Goal: Find specific page/section: Find specific page/section

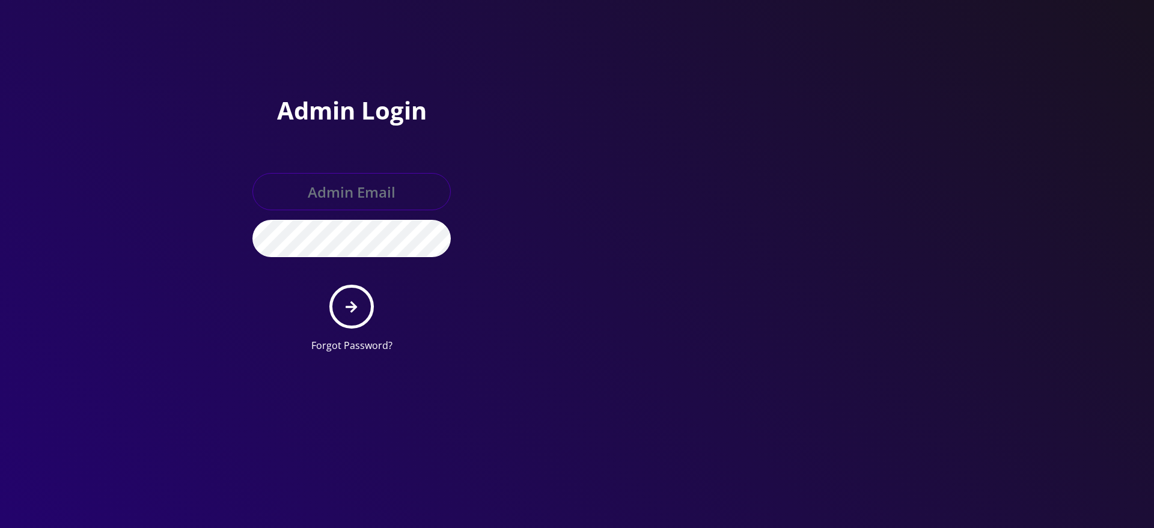
type input "sanaullah@senarios.live"
click at [404, 186] on input "sanaullah@senarios.live" at bounding box center [351, 191] width 198 height 37
click at [374, 188] on input "sanaullah@senarios.live" at bounding box center [351, 191] width 198 height 37
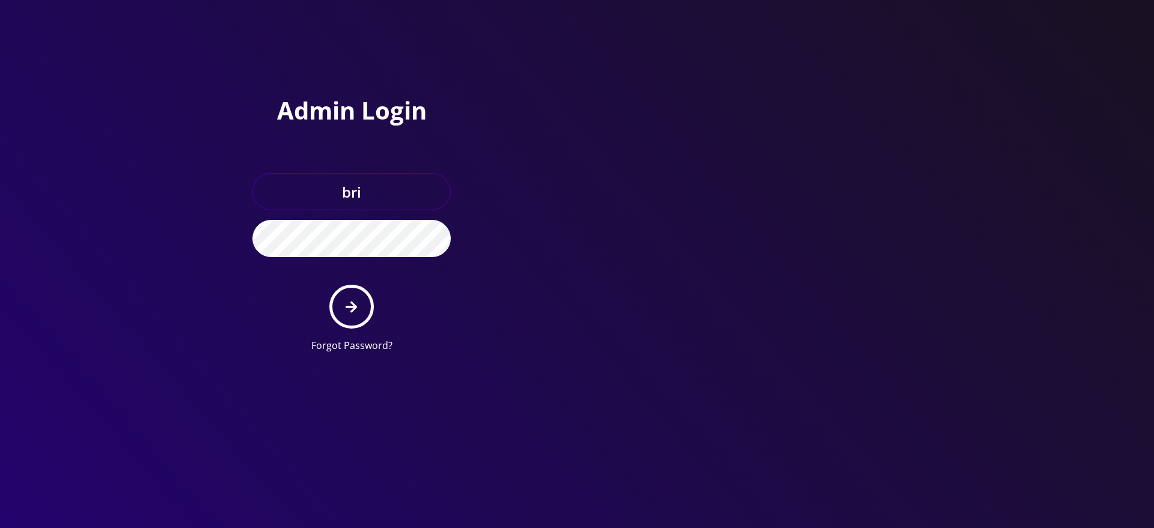
type input "bri"
click at [385, 200] on input "bri" at bounding box center [351, 191] width 198 height 37
click at [385, 198] on input "text" at bounding box center [351, 191] width 198 height 37
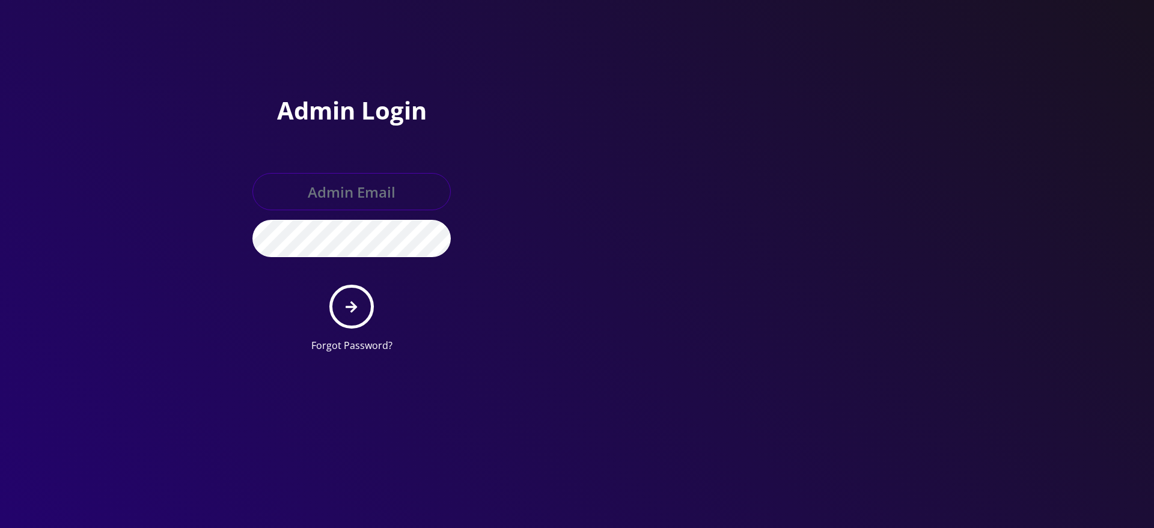
click at [385, 198] on input "text" at bounding box center [351, 191] width 198 height 37
click at [713, 185] on div at bounding box center [748, 181] width 343 height 362
click at [341, 203] on input "text" at bounding box center [351, 191] width 198 height 37
paste input "master@britewireless.com"
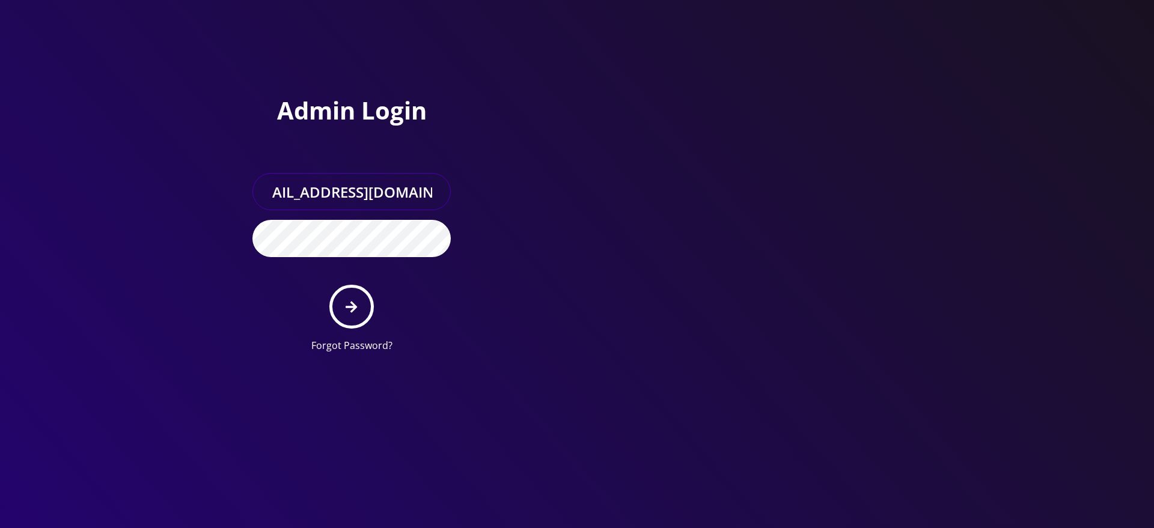
type input "master@britewireless.com"
click at [356, 298] on button "submit" at bounding box center [351, 307] width 44 height 44
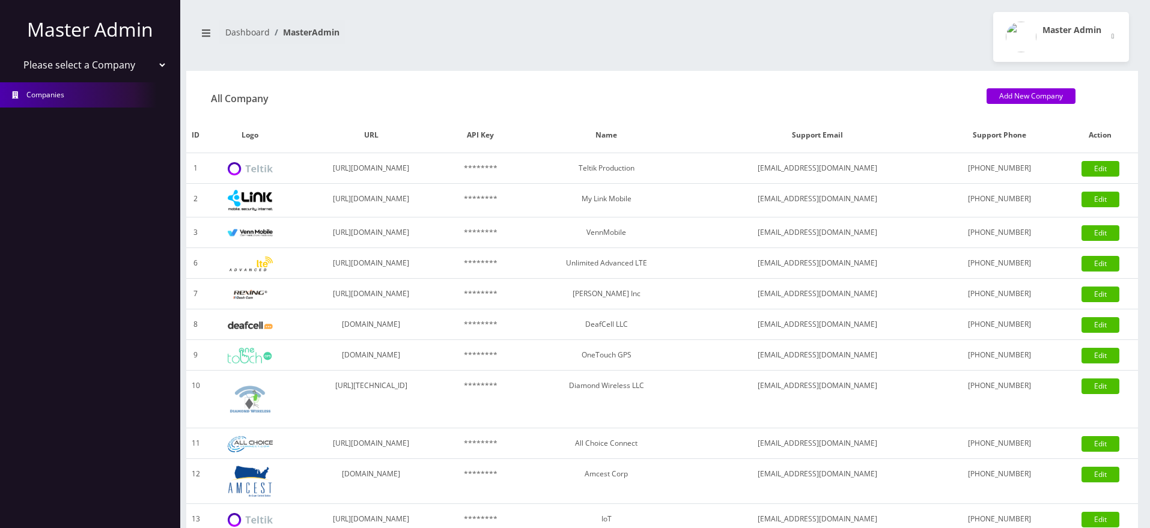
select select "1"
click at [14, 53] on select "Please select a Company Teltik Production My Link Mobile VennMobile Unlimited A…" at bounding box center [90, 64] width 153 height 23
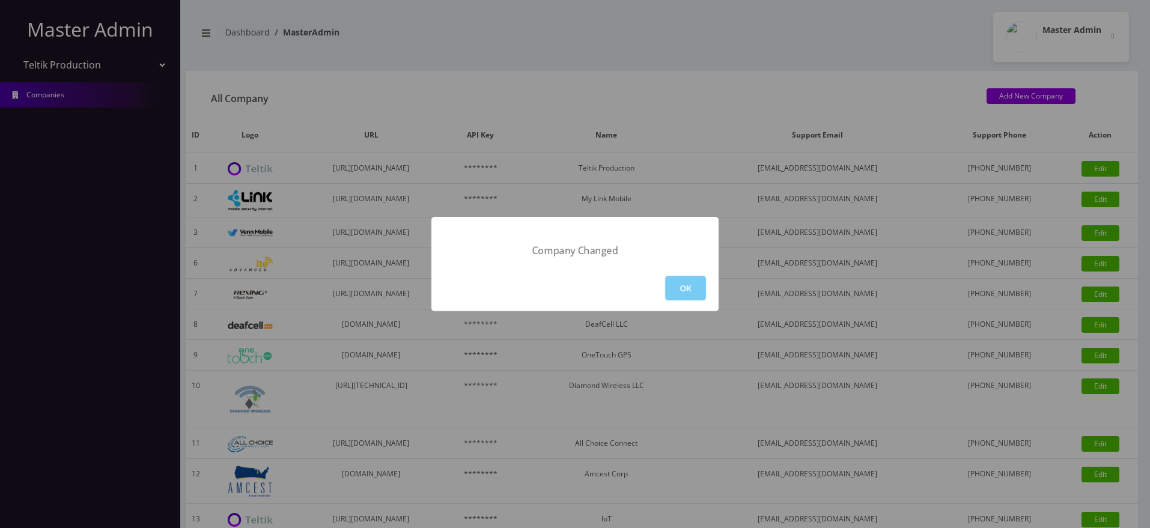
click at [677, 284] on button "OK" at bounding box center [685, 288] width 41 height 25
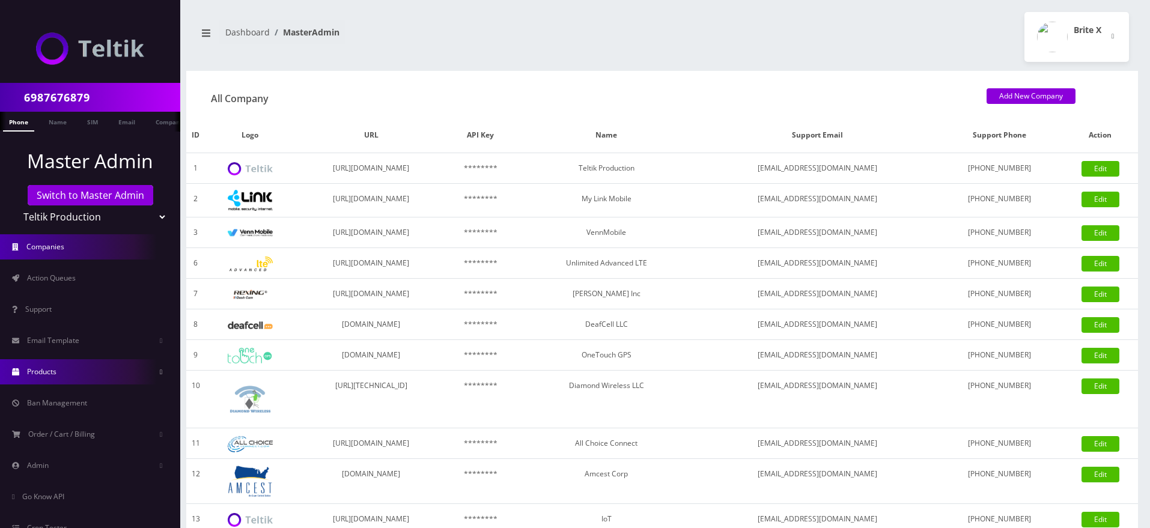
scroll to position [69, 0]
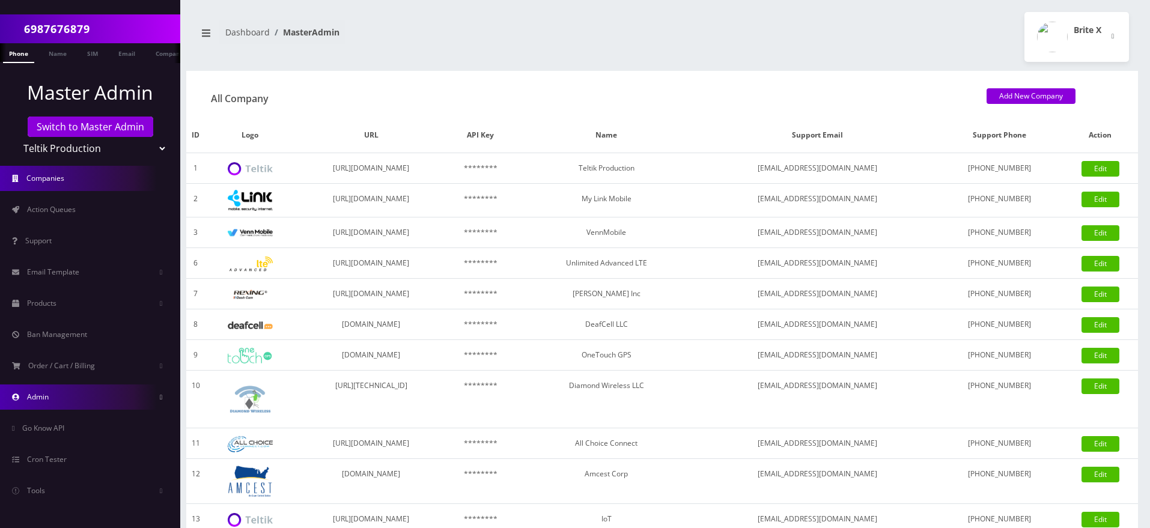
click at [84, 398] on link "Admin" at bounding box center [90, 397] width 180 height 25
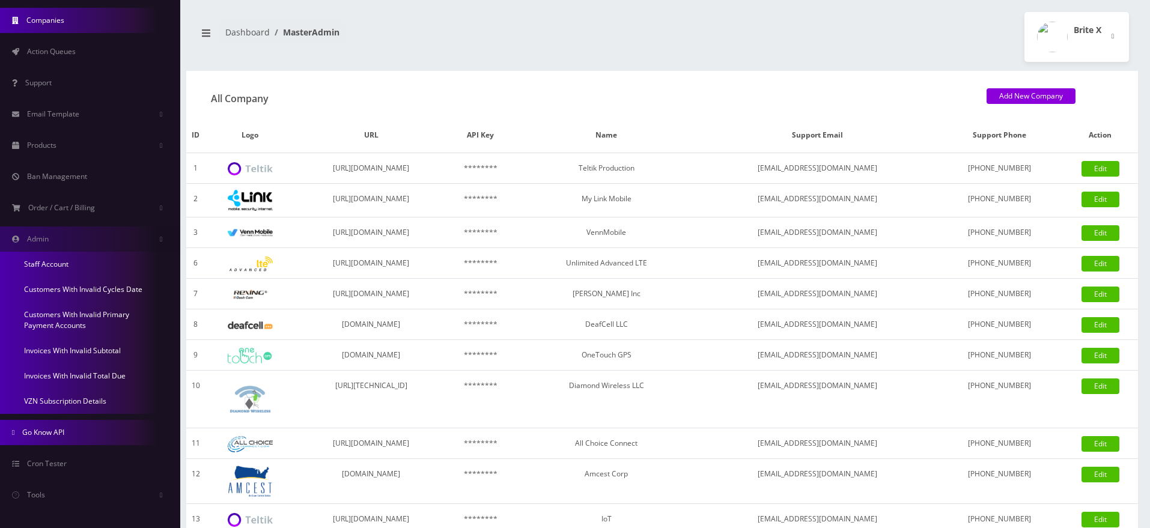
scroll to position [231, 0]
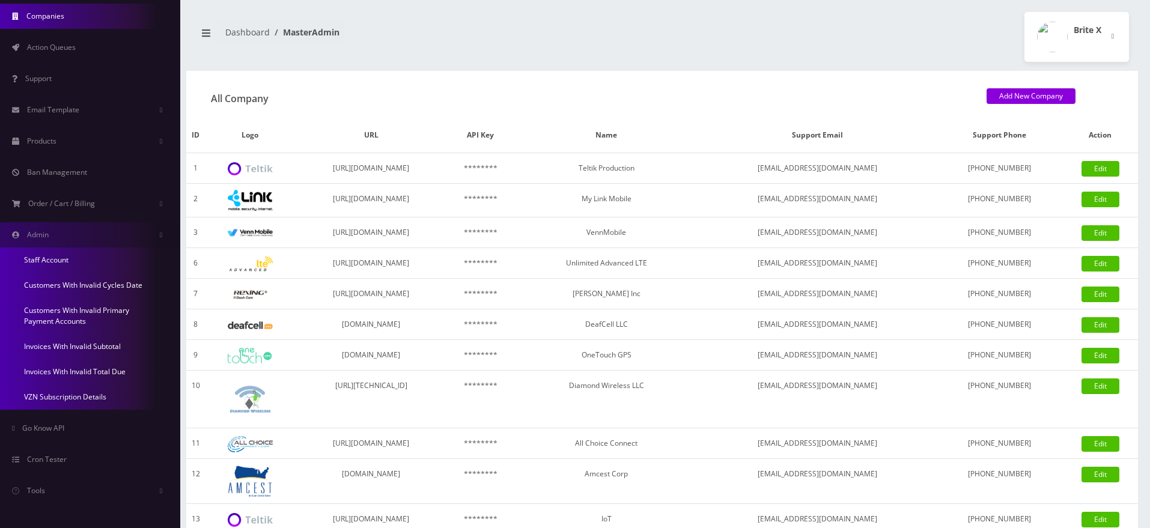
click at [64, 349] on link "Invoices With Invalid Subtotal" at bounding box center [90, 346] width 180 height 25
